Goal: Check status: Check status

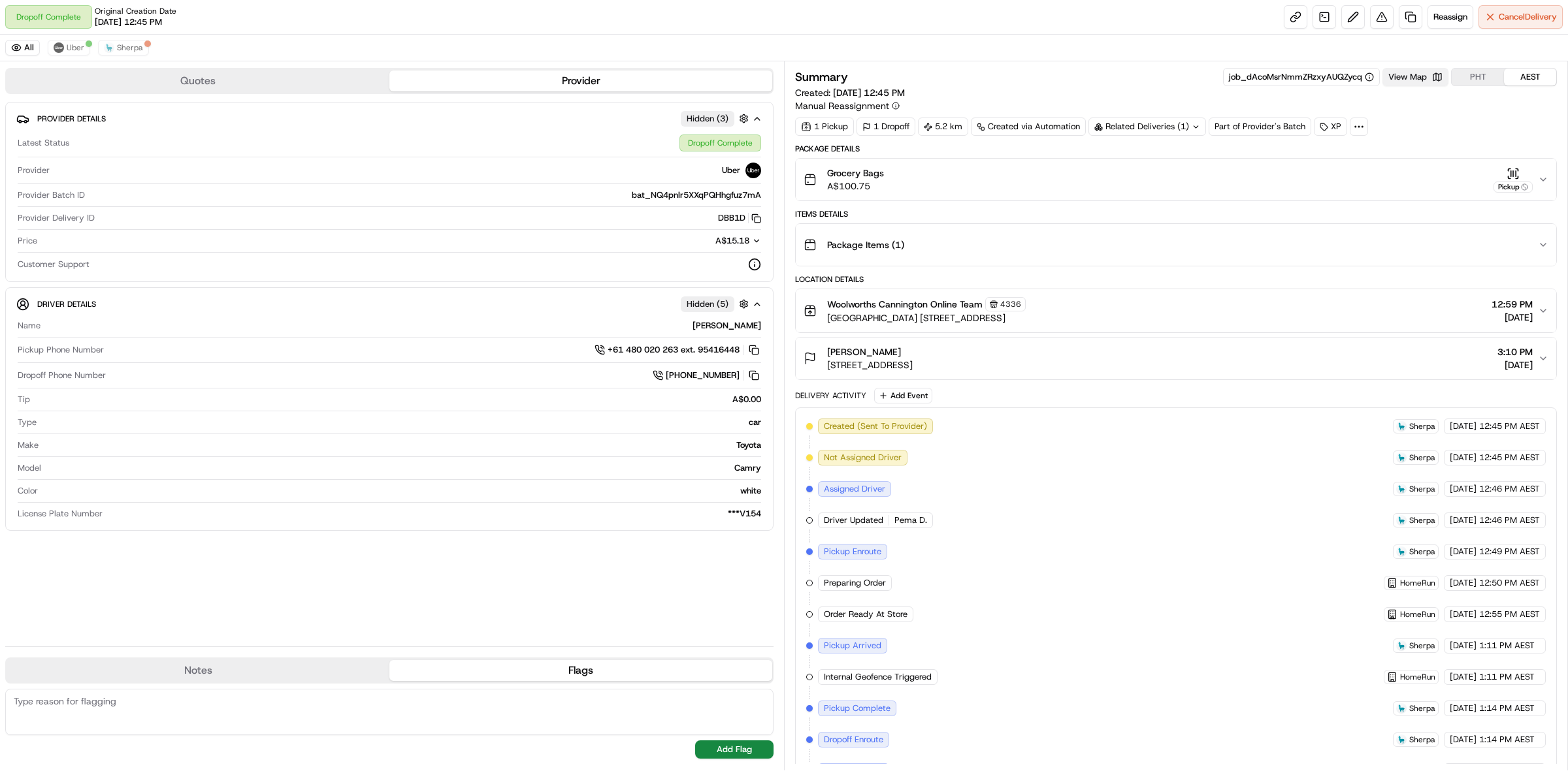
click at [1405, 76] on button "View Map" at bounding box center [1415, 77] width 66 height 19
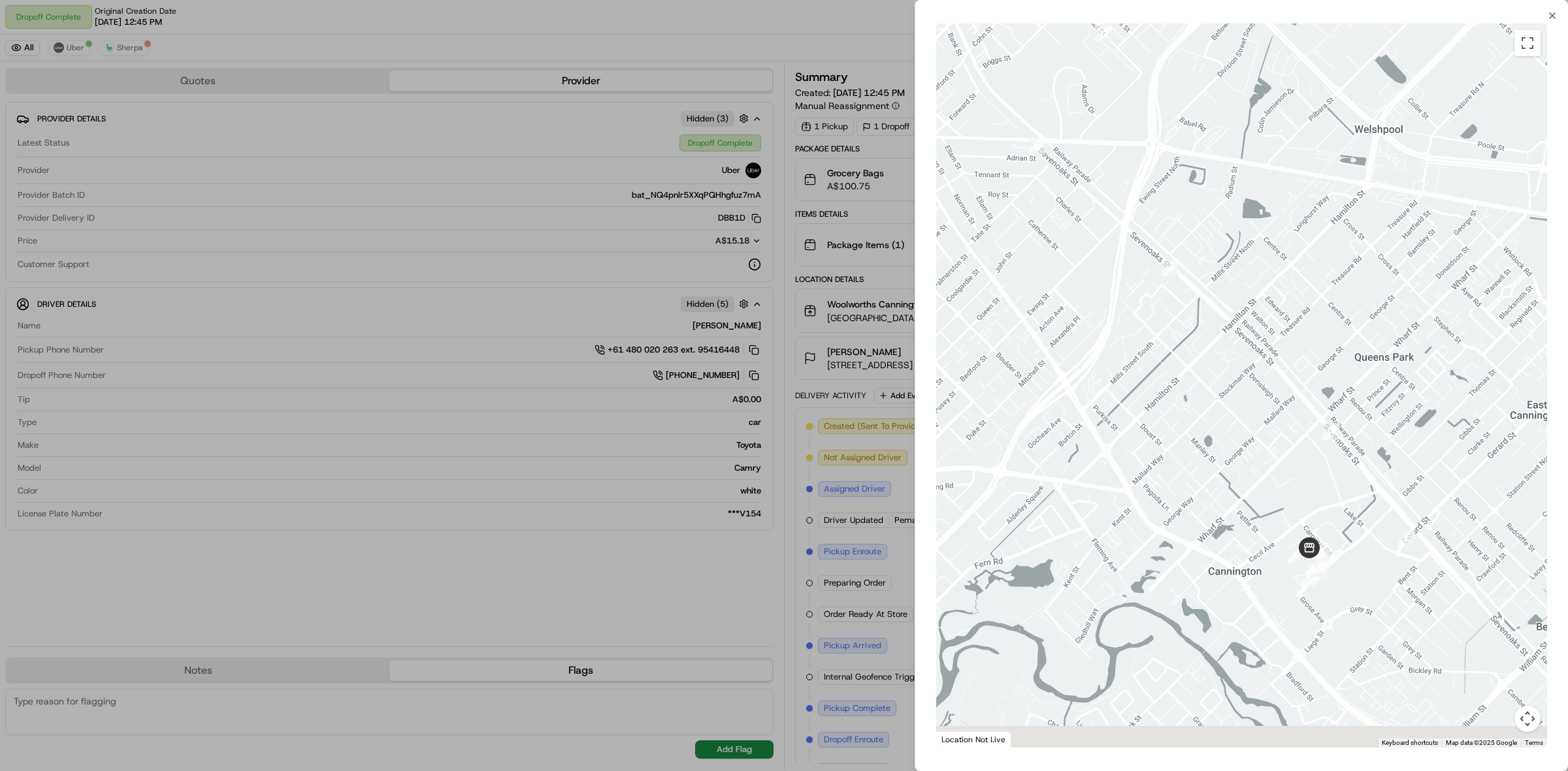
drag, startPoint x: 1275, startPoint y: 481, endPoint x: 1270, endPoint y: 421, distance: 60.2
click at [1270, 421] on div at bounding box center [1242, 385] width 611 height 724
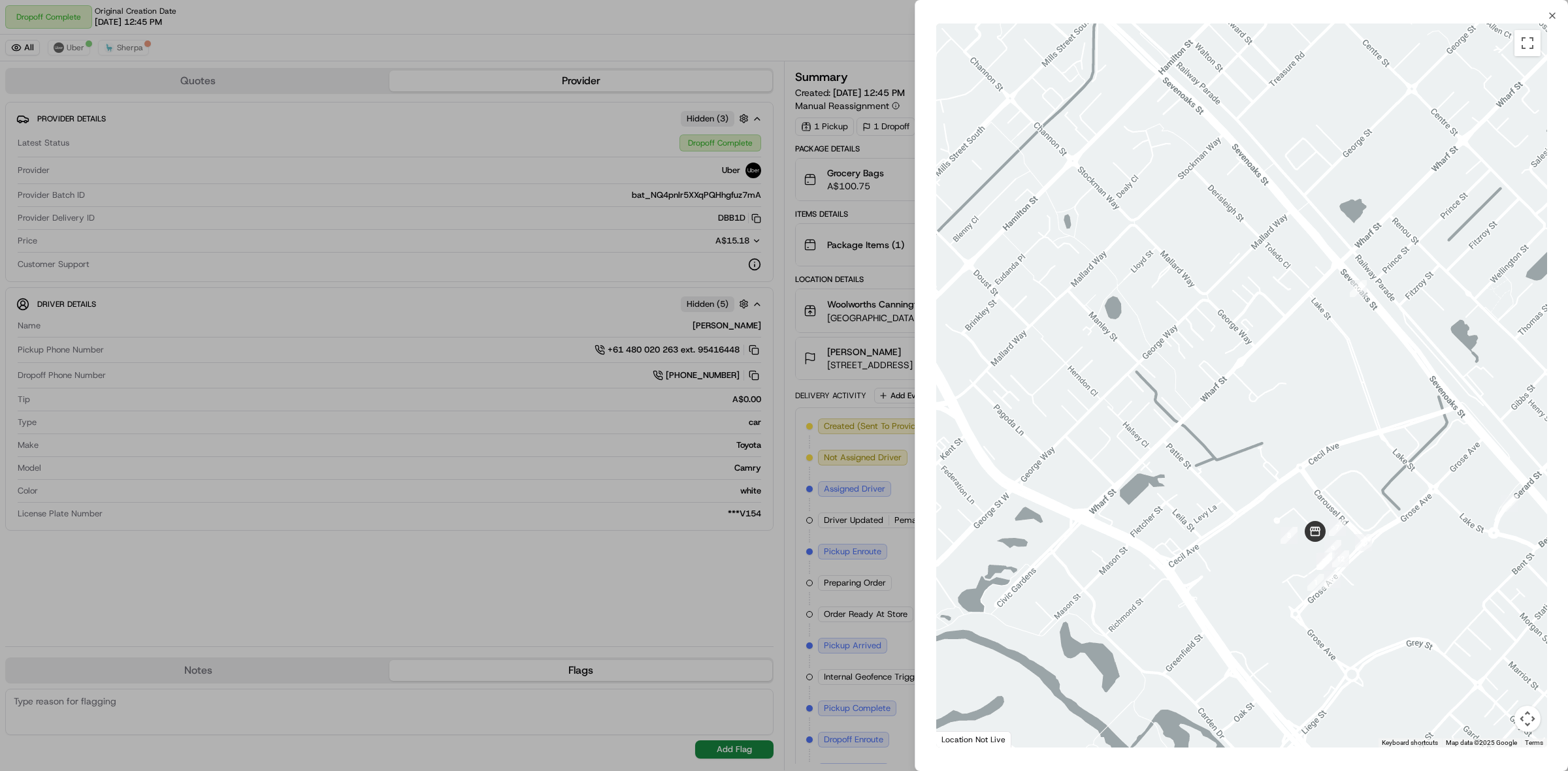
click at [770, 627] on div at bounding box center [784, 385] width 1568 height 771
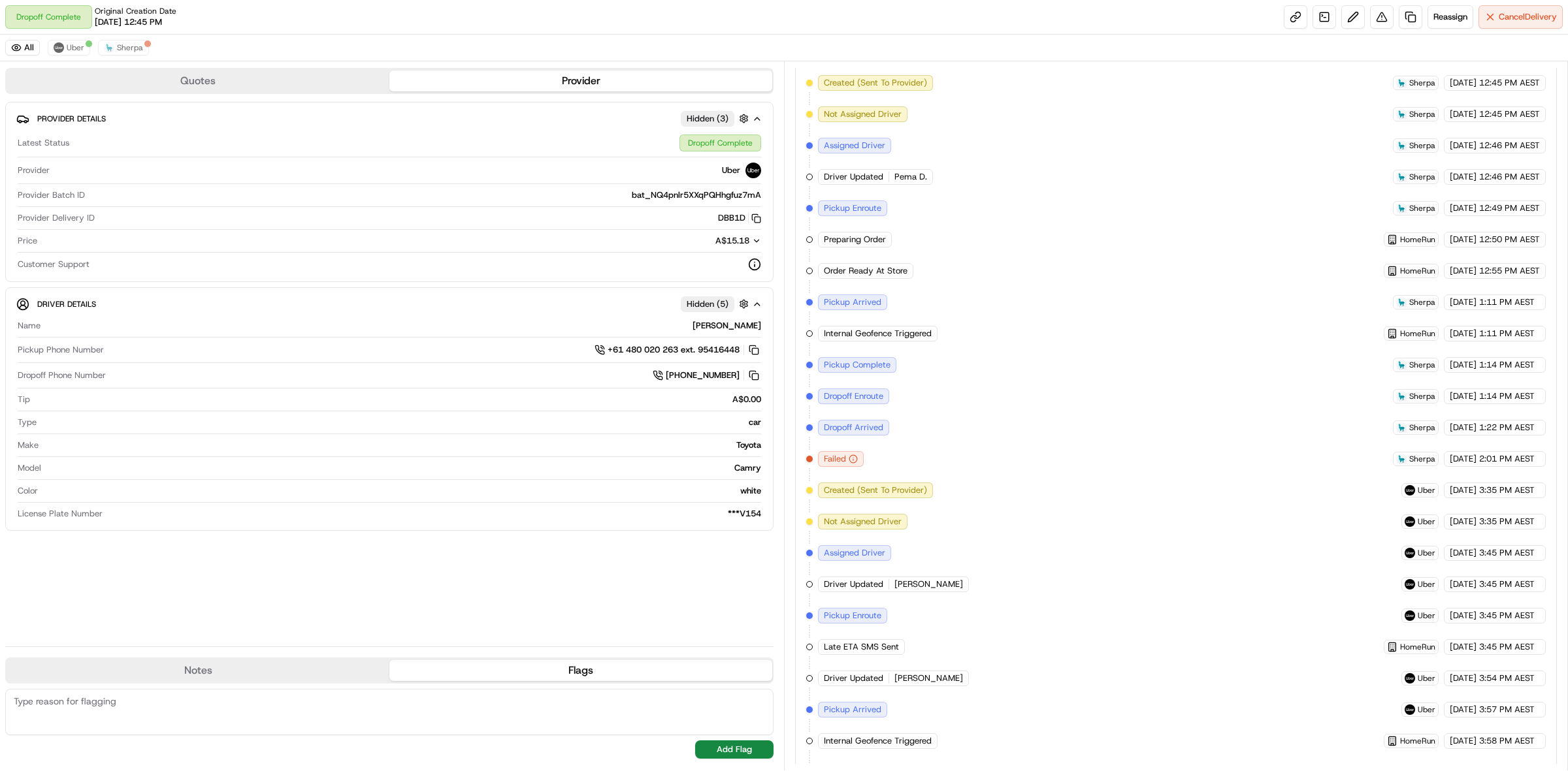
scroll to position [262, 0]
